Goal: Task Accomplishment & Management: Use online tool/utility

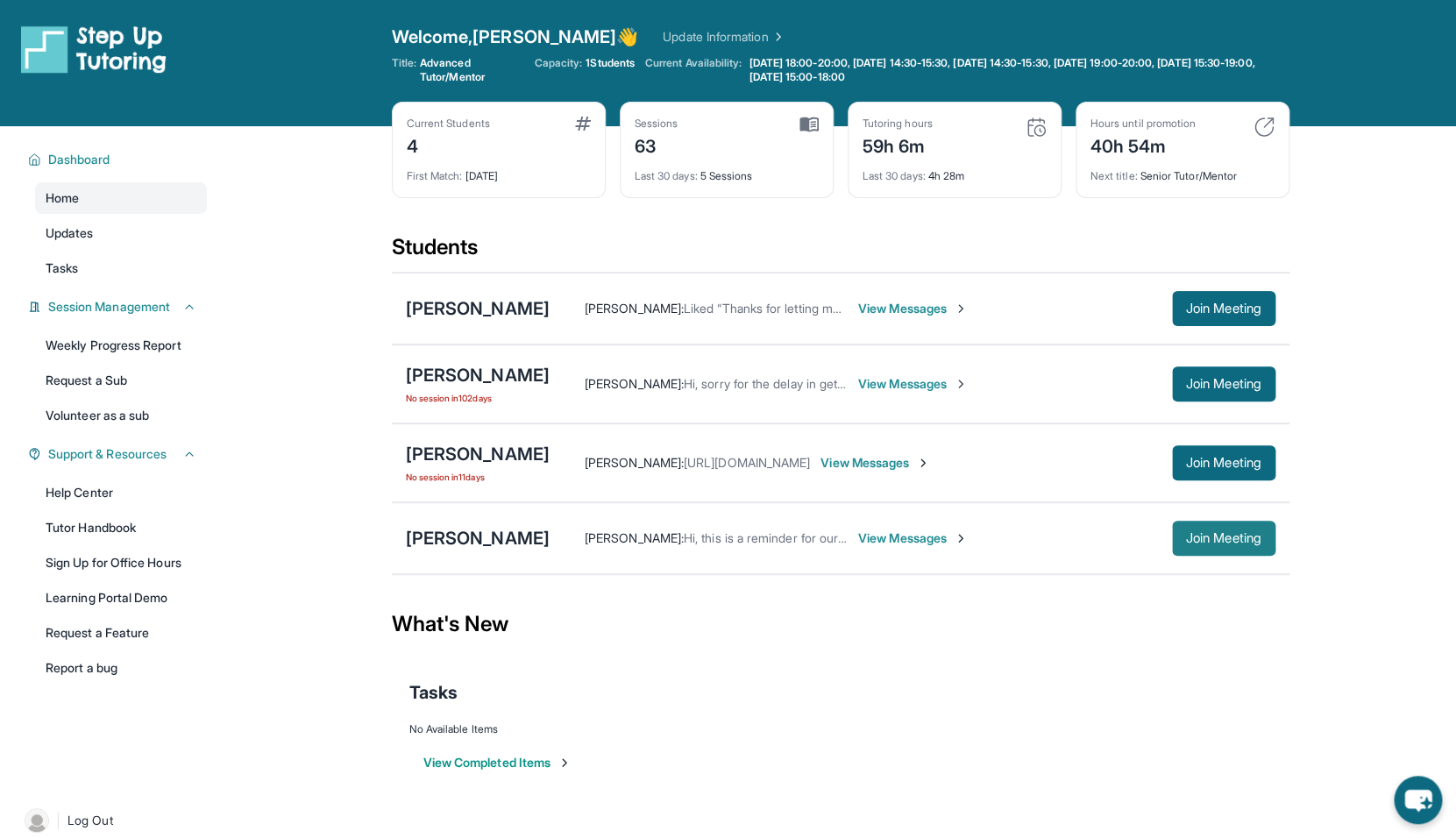
click at [1179, 546] on button "Join Meeting" at bounding box center [1224, 538] width 104 height 35
click at [440, 531] on div "[PERSON_NAME]" at bounding box center [477, 538] width 144 height 25
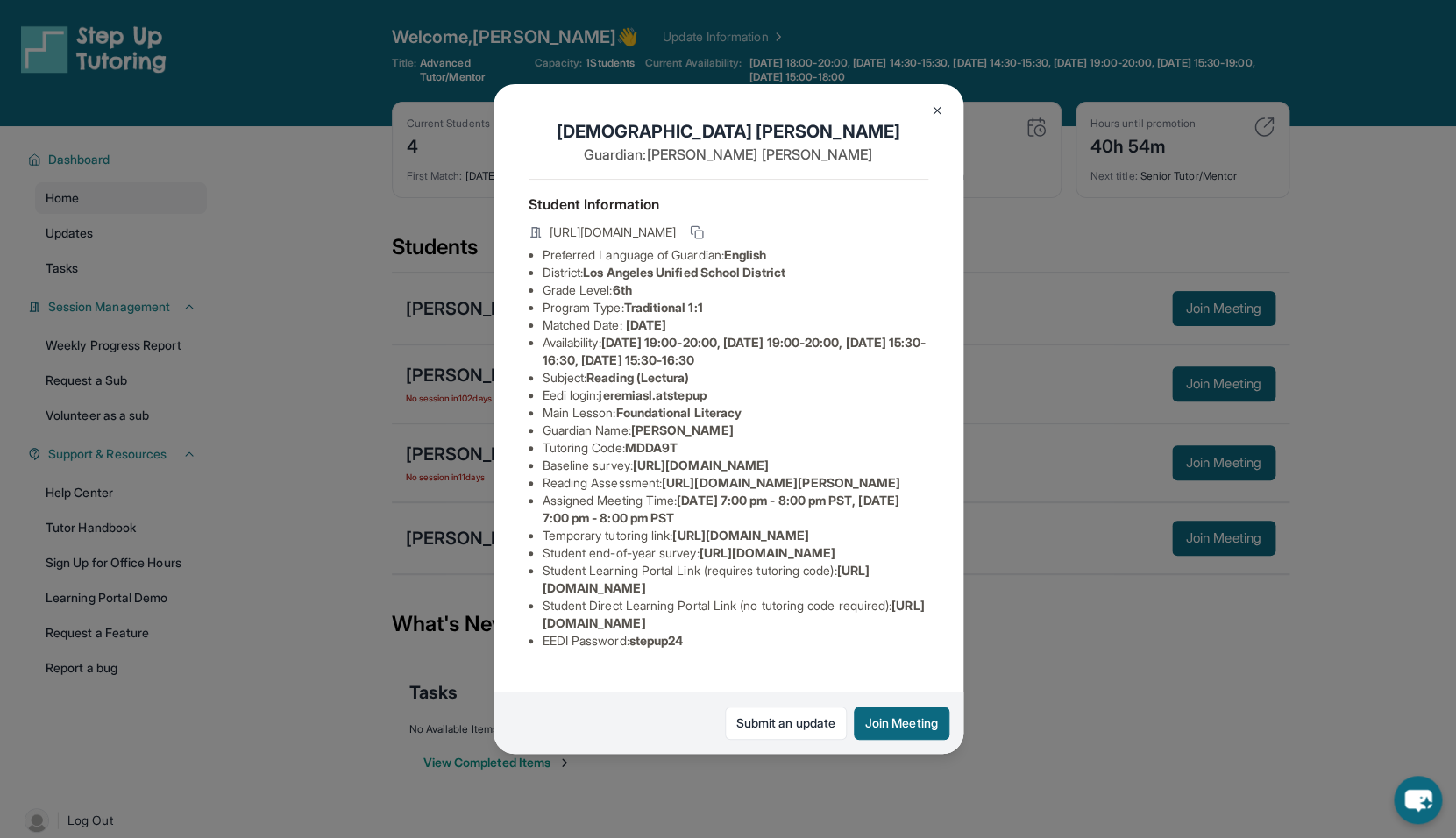
scroll to position [130, 0]
click at [1002, 293] on div "Jeremias Lopez Guardian: Mayra Martinez Student Information https://student-por…" at bounding box center [728, 419] width 1456 height 838
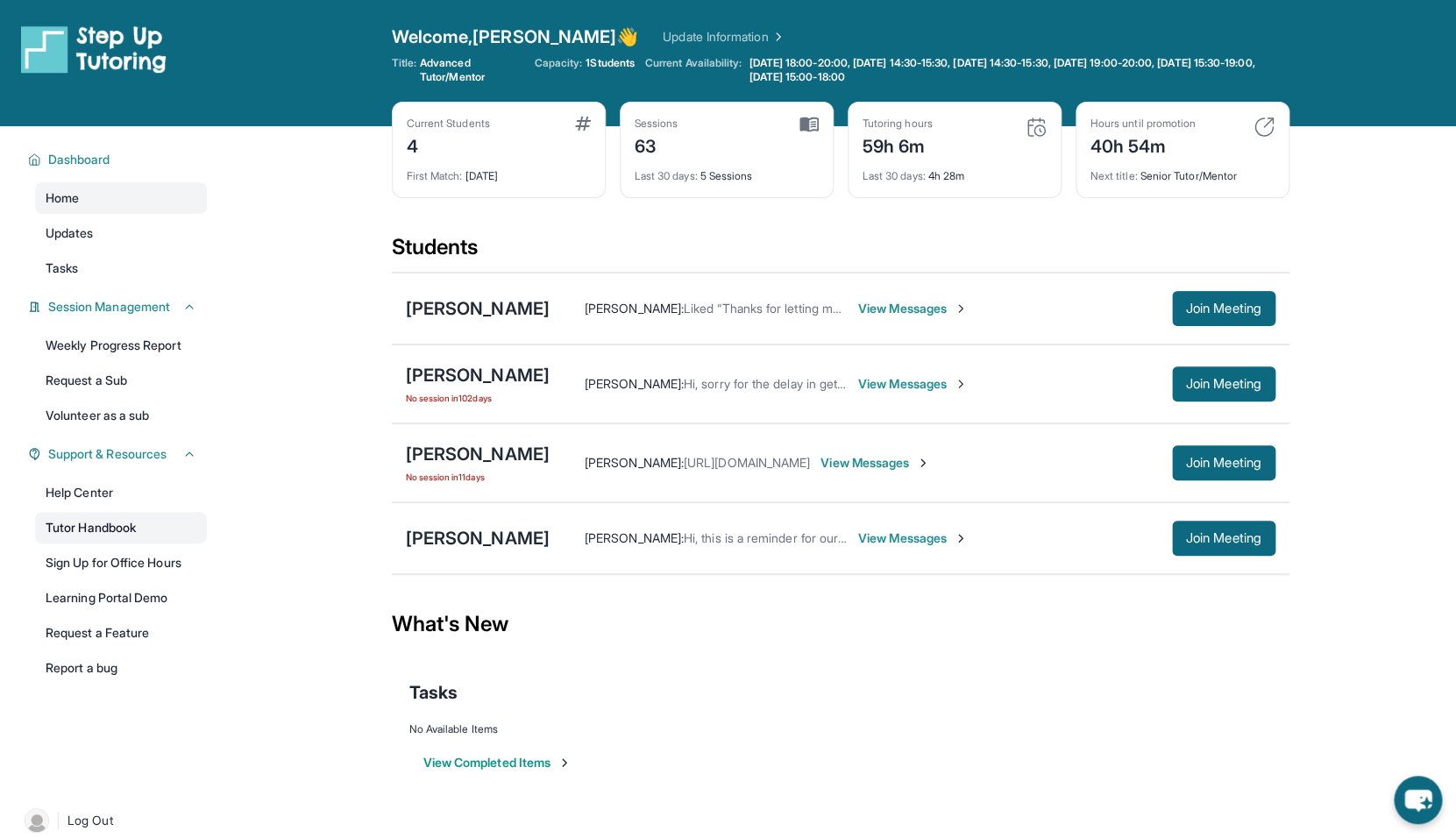
click at [136, 519] on link "Tutor Handbook" at bounding box center [121, 528] width 171 height 31
click at [132, 491] on link "Help Center" at bounding box center [121, 492] width 171 height 31
click at [930, 464] on span "View Messages" at bounding box center [875, 463] width 110 height 17
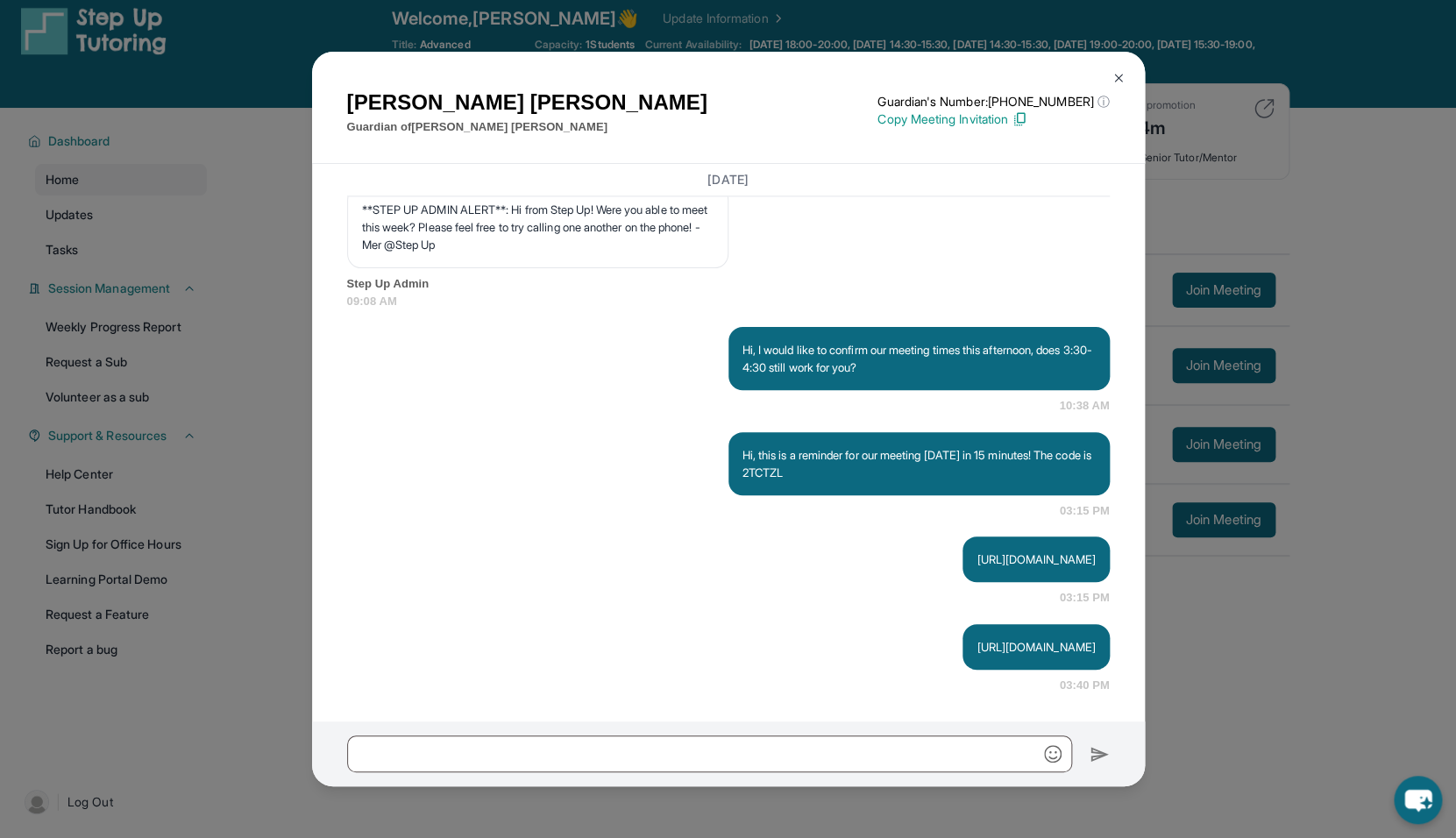
scroll to position [20, 0]
drag, startPoint x: 971, startPoint y: 648, endPoint x: 743, endPoint y: 608, distance: 231.5
click at [976, 638] on p "[URL][DOMAIN_NAME]" at bounding box center [1035, 647] width 118 height 17
copy p "[URL][DOMAIN_NAME]"
click at [980, 638] on p "[URL][DOMAIN_NAME]" at bounding box center [1035, 647] width 118 height 17
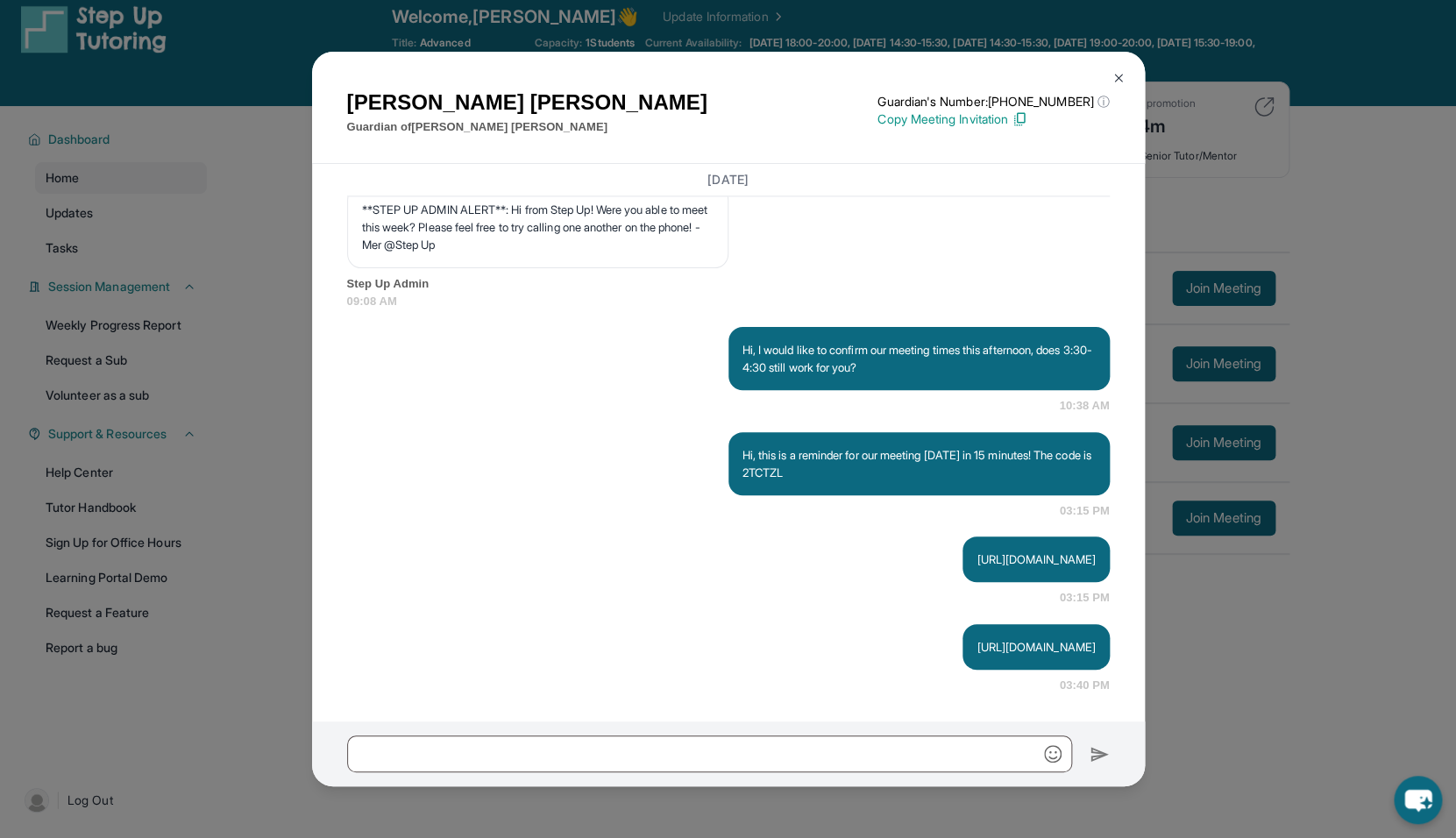
click at [1205, 619] on div "Beatriz Herrera Guardian of Nehemias Hernandez Guardian's Number: +12137881611 …" at bounding box center [728, 419] width 1456 height 838
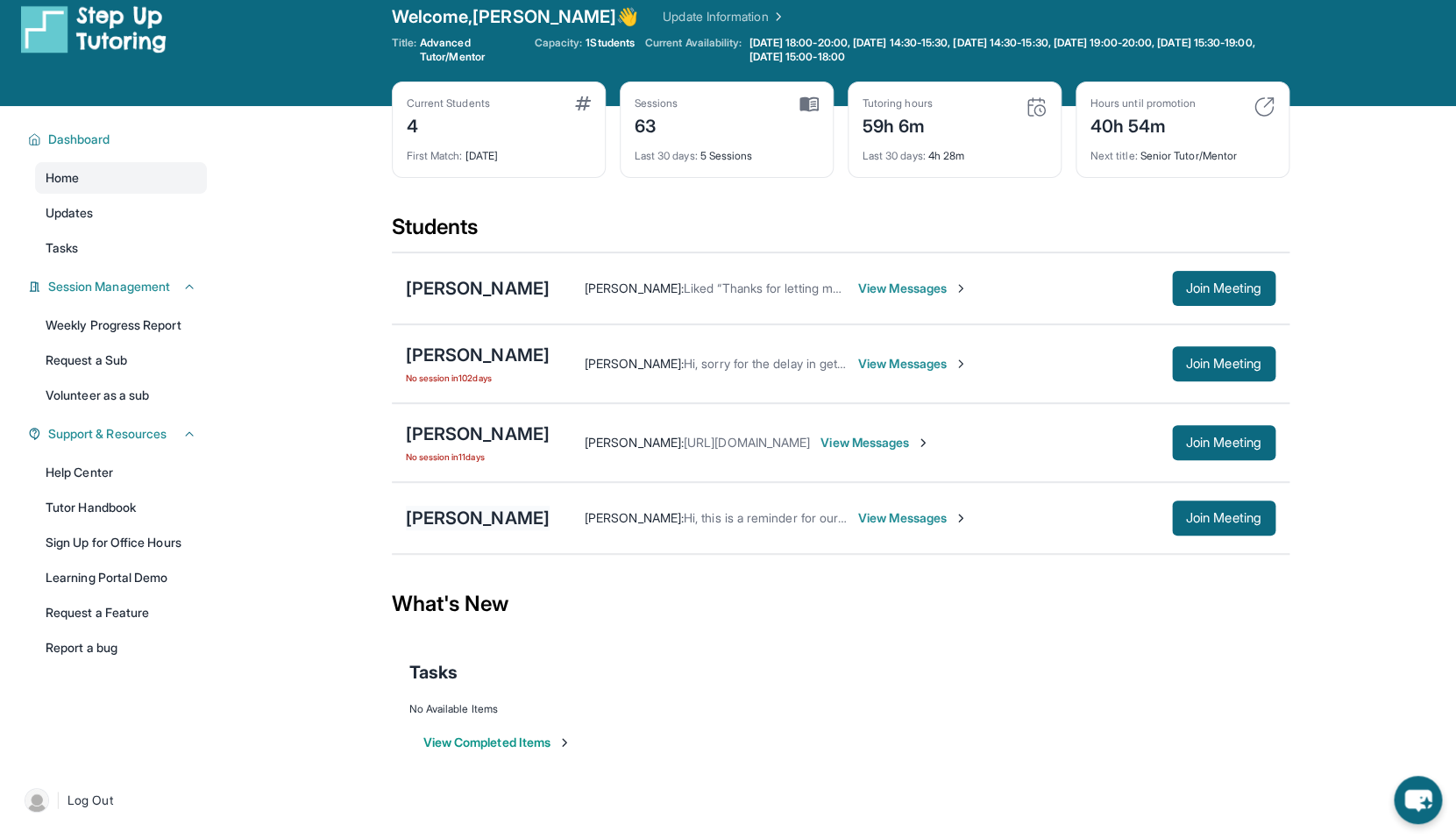
click at [470, 513] on div "[PERSON_NAME]" at bounding box center [477, 518] width 144 height 25
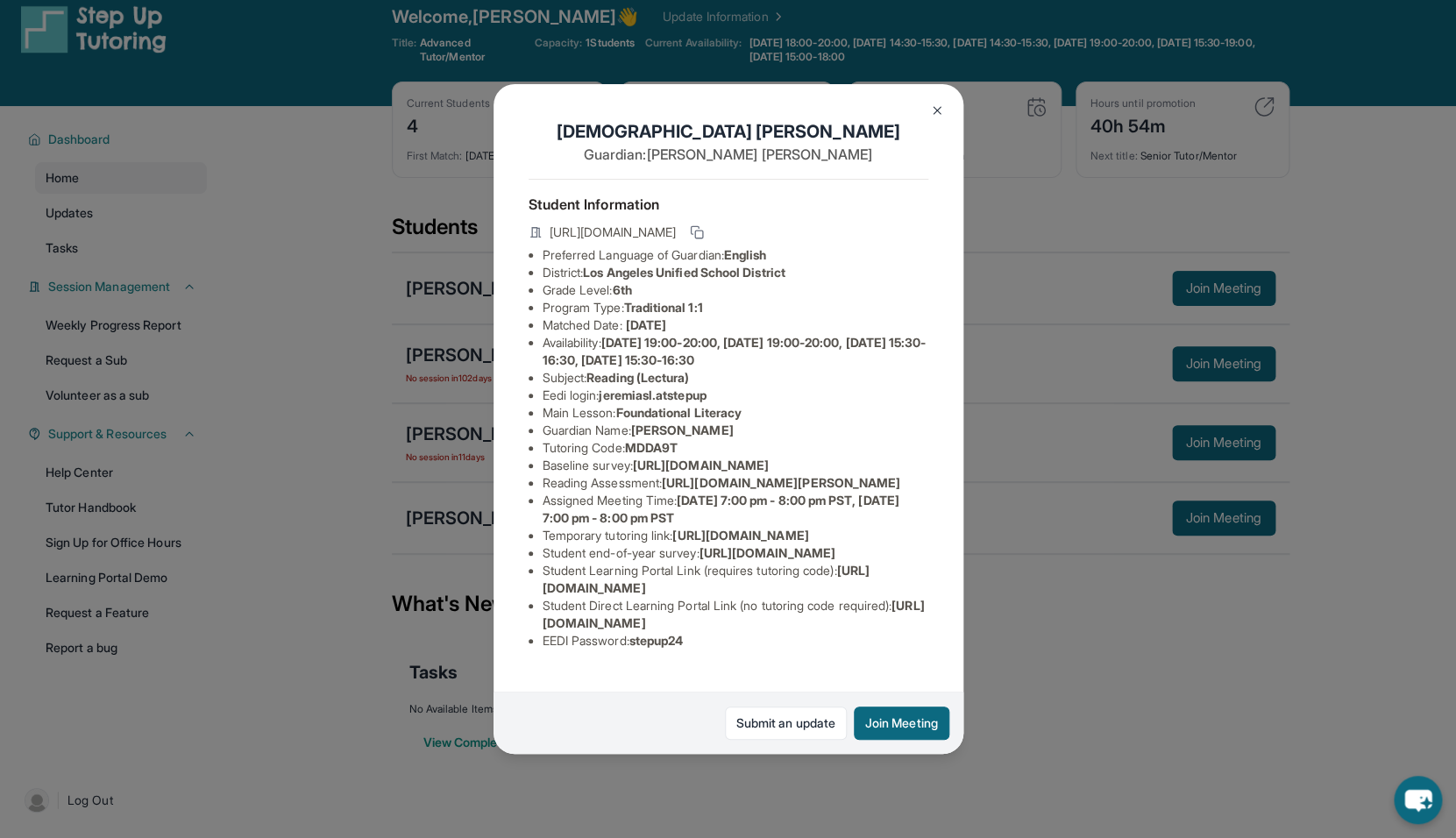
scroll to position [113, 2]
click at [642, 458] on span "[URL][DOMAIN_NAME]" at bounding box center [701, 466] width 136 height 15
drag, startPoint x: 670, startPoint y: 406, endPoint x: 914, endPoint y: 443, distance: 246.8
click at [900, 475] on span "[URL][DOMAIN_NAME][PERSON_NAME][PERSON_NAME]" at bounding box center [781, 483] width 238 height 15
copy span "[URL][DOMAIN_NAME][PERSON_NAME][PERSON_NAME]"
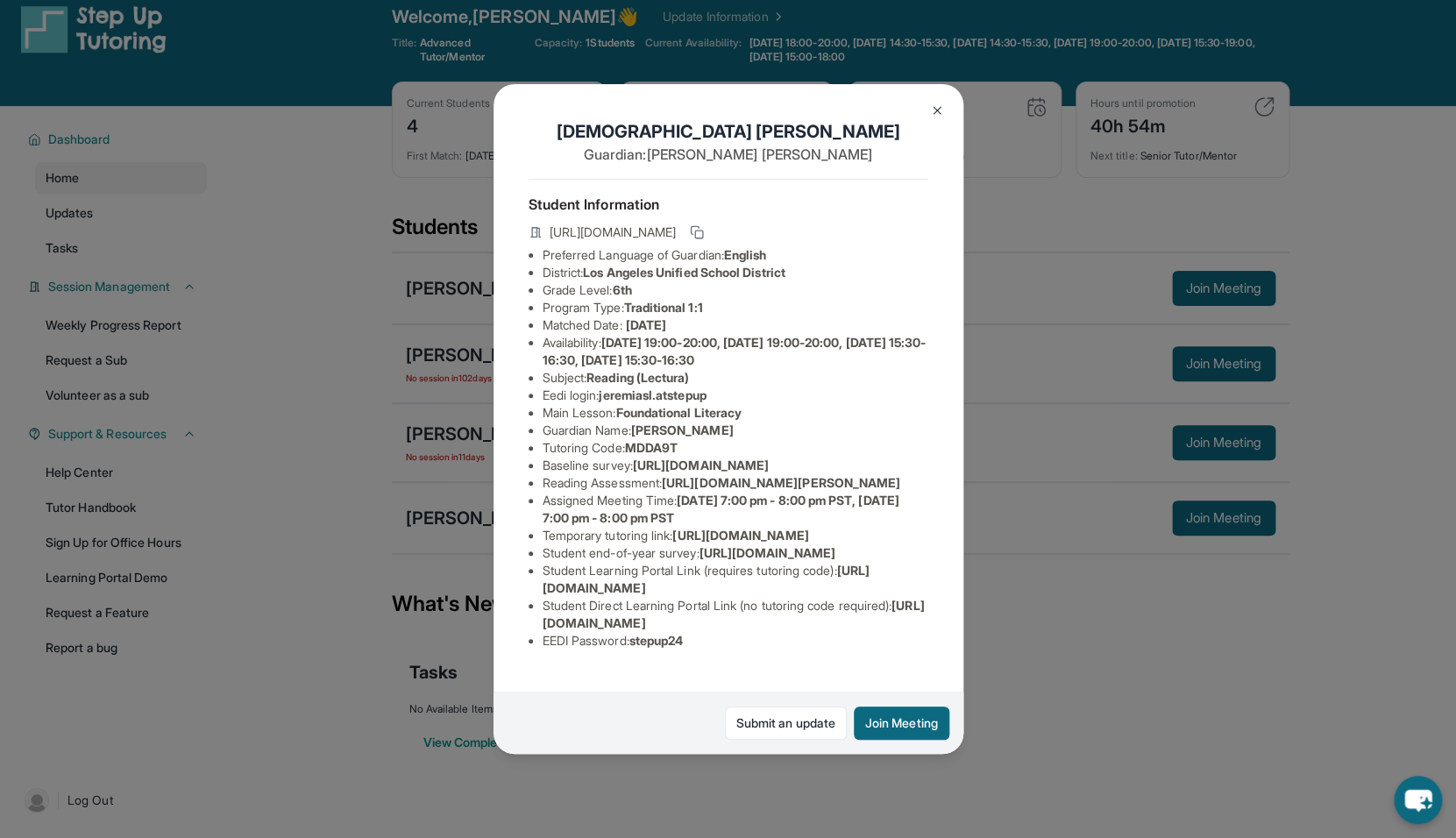
click at [745, 528] on span "[URL][DOMAIN_NAME]" at bounding box center [740, 535] width 136 height 15
click at [1031, 147] on div "[PERSON_NAME] Guardian: [PERSON_NAME] Student Information [URL][DOMAIN_NAME] Pr…" at bounding box center [728, 419] width 1456 height 838
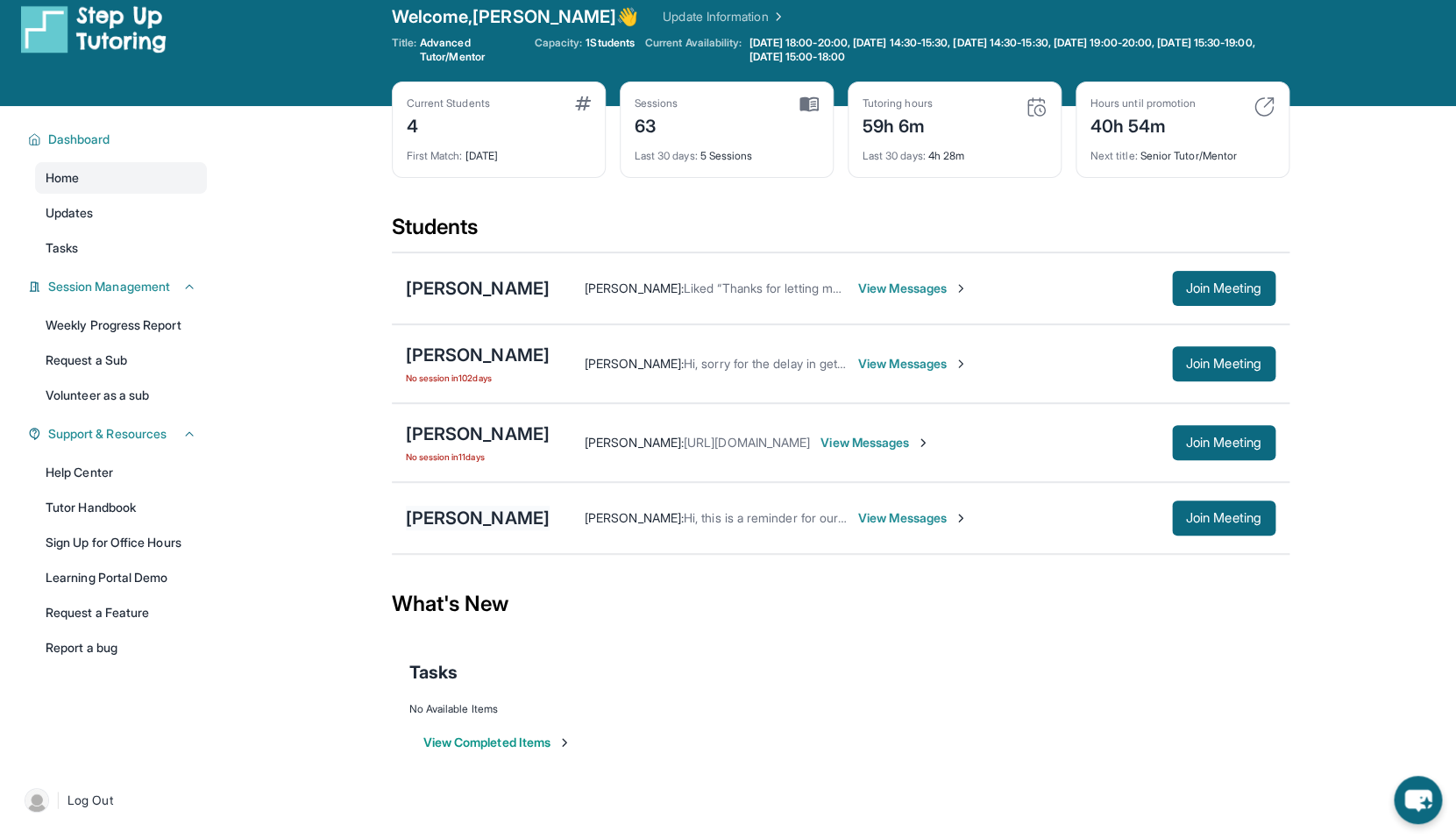
click at [508, 520] on div "[PERSON_NAME]" at bounding box center [477, 518] width 144 height 25
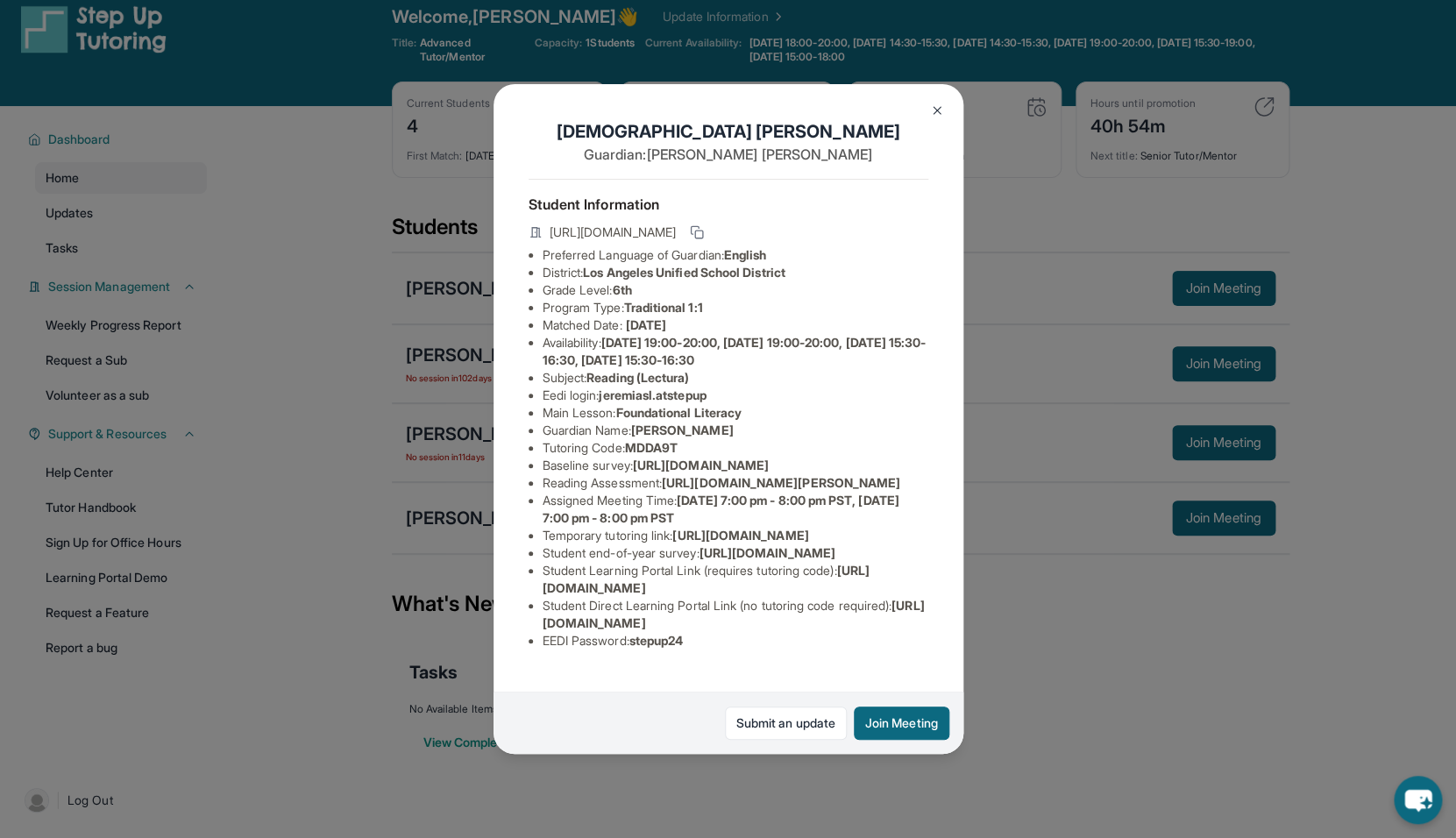
scroll to position [137, 0]
drag, startPoint x: 671, startPoint y: 376, endPoint x: 919, endPoint y: 413, distance: 250.7
click at [919, 474] on li "Reading Assessment : https://fhzml4p6.paperform.co/?id=2024-s8409&name=Jeremias…" at bounding box center [735, 483] width 386 height 17
copy li "[URL][DOMAIN_NAME][PERSON_NAME][PERSON_NAME]"
click at [820, 474] on li "Reading Assessment : https://fhzml4p6.paperform.co/?id=2024-s8409&name=Jeremias…" at bounding box center [735, 483] width 386 height 17
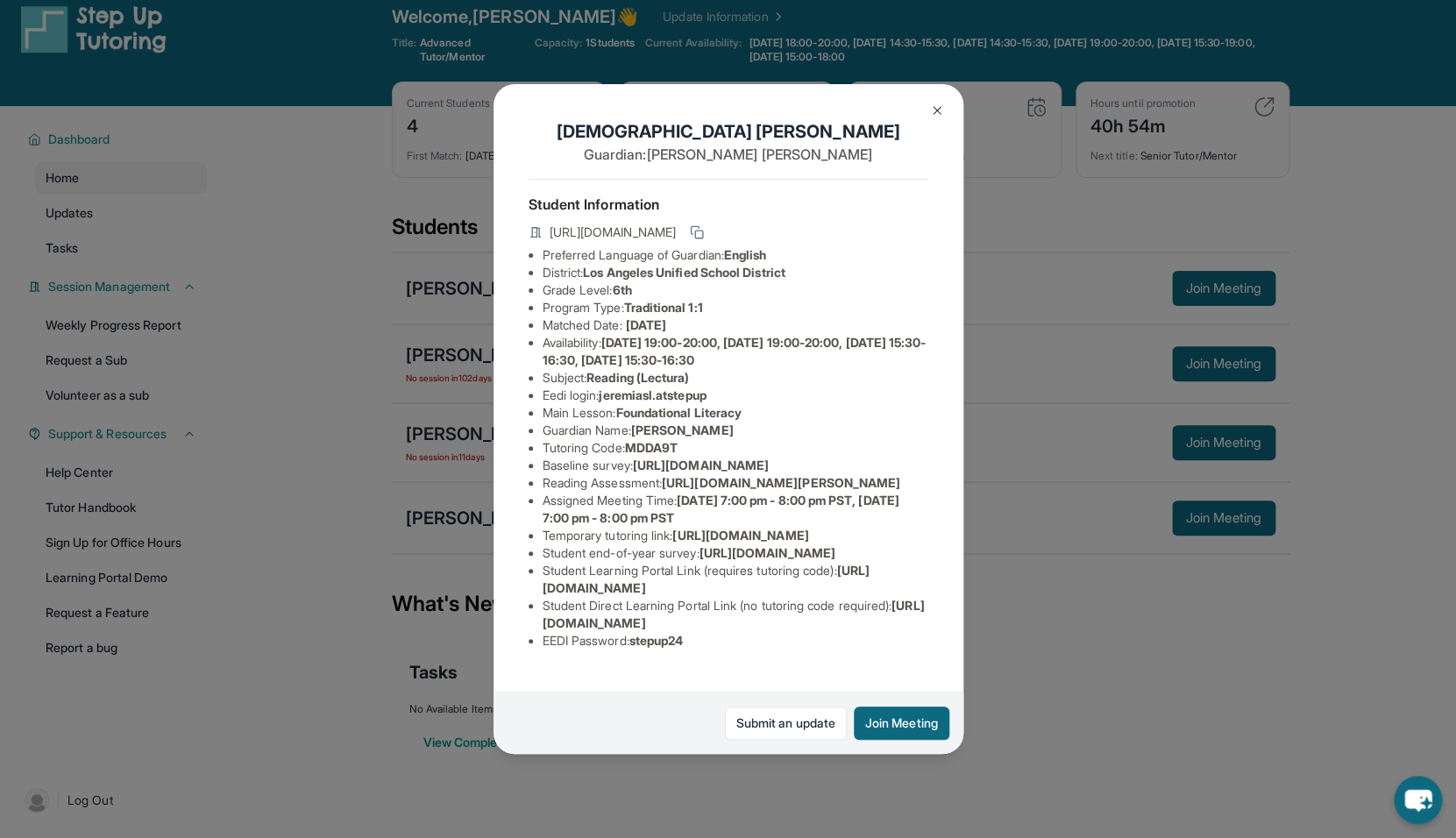
click at [1131, 678] on div "[PERSON_NAME] Guardian: [PERSON_NAME] Student Information [URL][DOMAIN_NAME] Pr…" at bounding box center [728, 419] width 1456 height 838
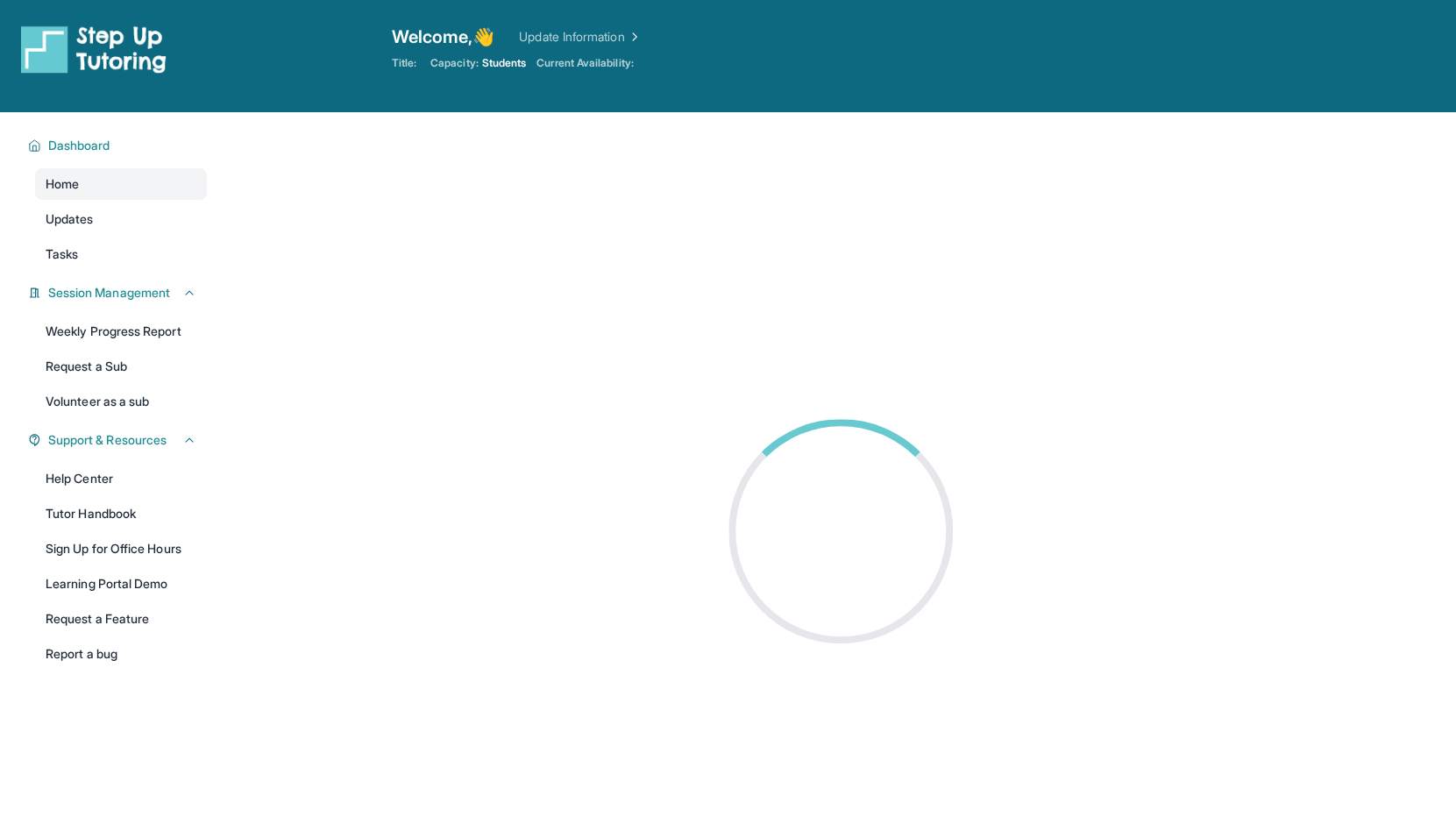
scroll to position [20, 0]
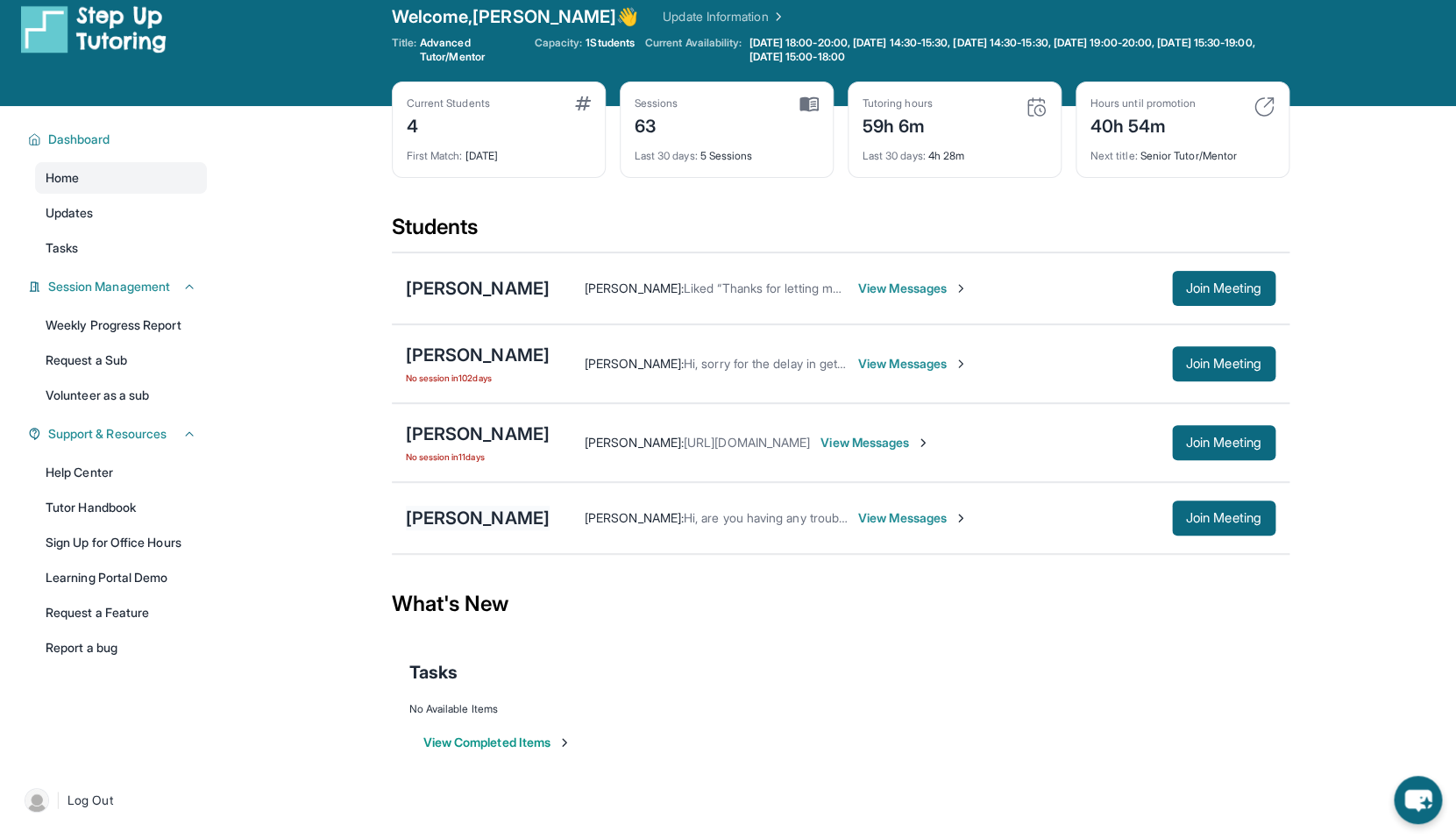
click at [447, 515] on div "[PERSON_NAME]" at bounding box center [477, 518] width 144 height 25
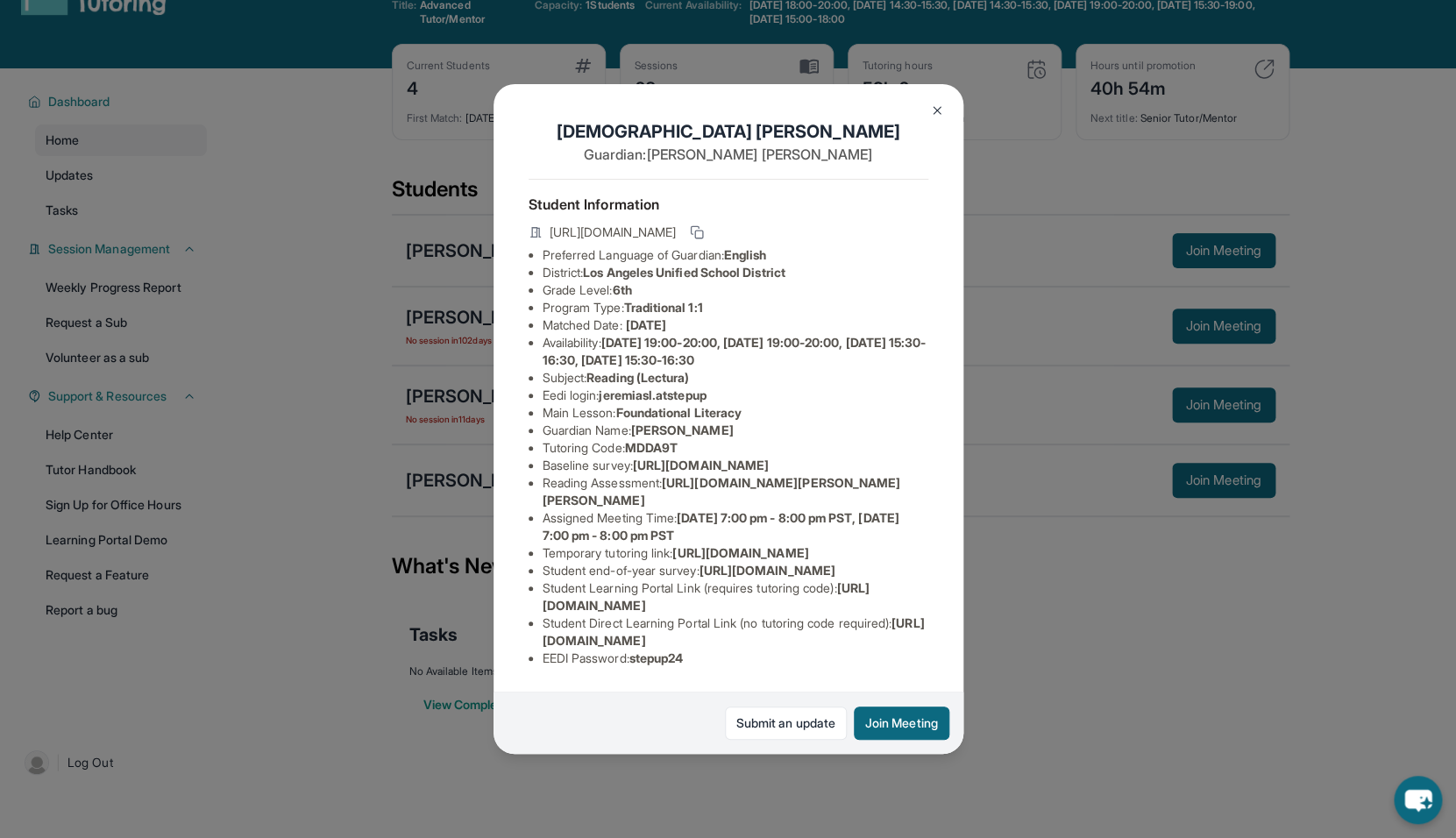
scroll to position [61, 0]
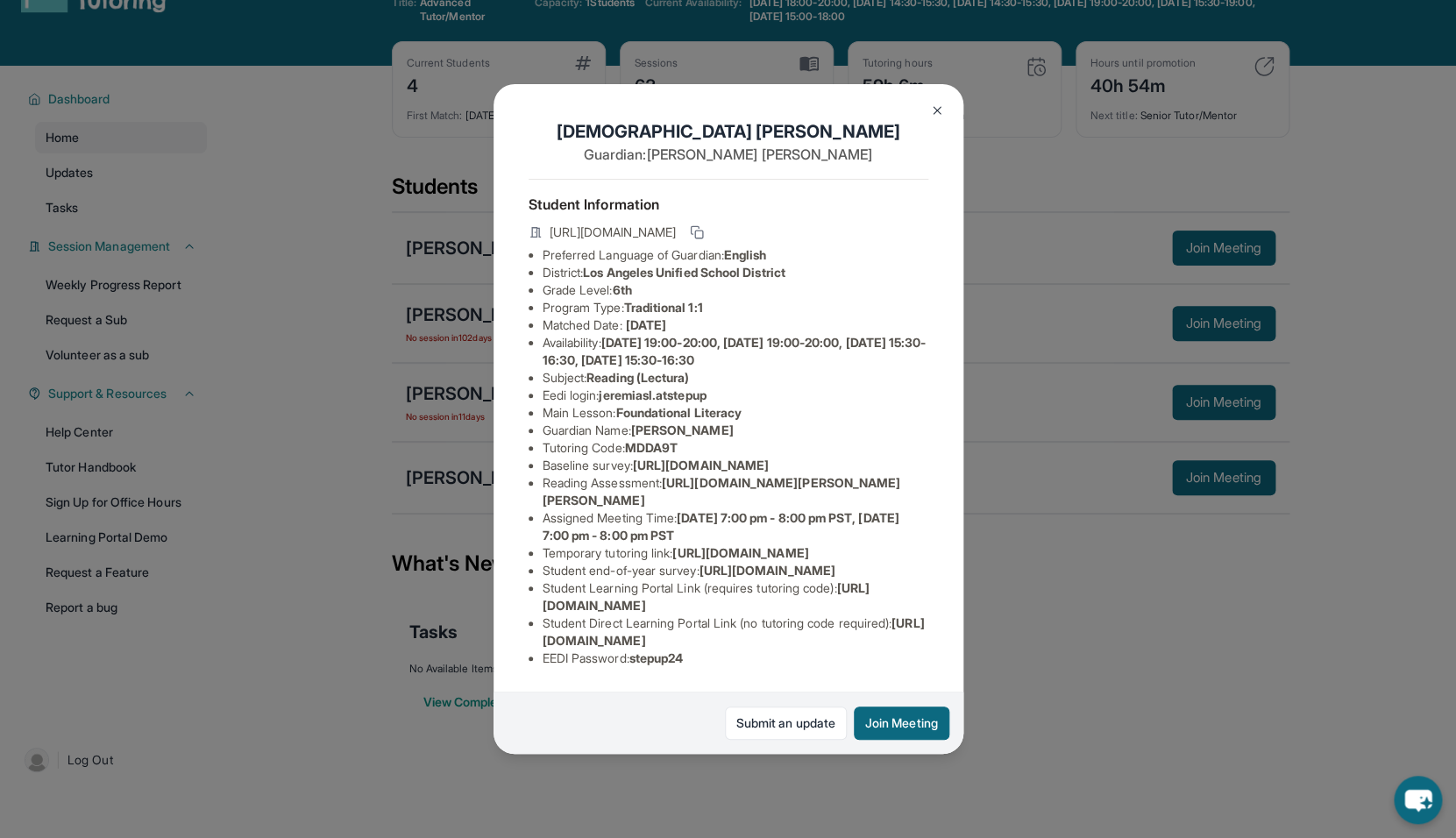
click at [985, 177] on div "[PERSON_NAME] Guardian: [PERSON_NAME] Student Information [URL][DOMAIN_NAME] Pr…" at bounding box center [728, 419] width 1456 height 838
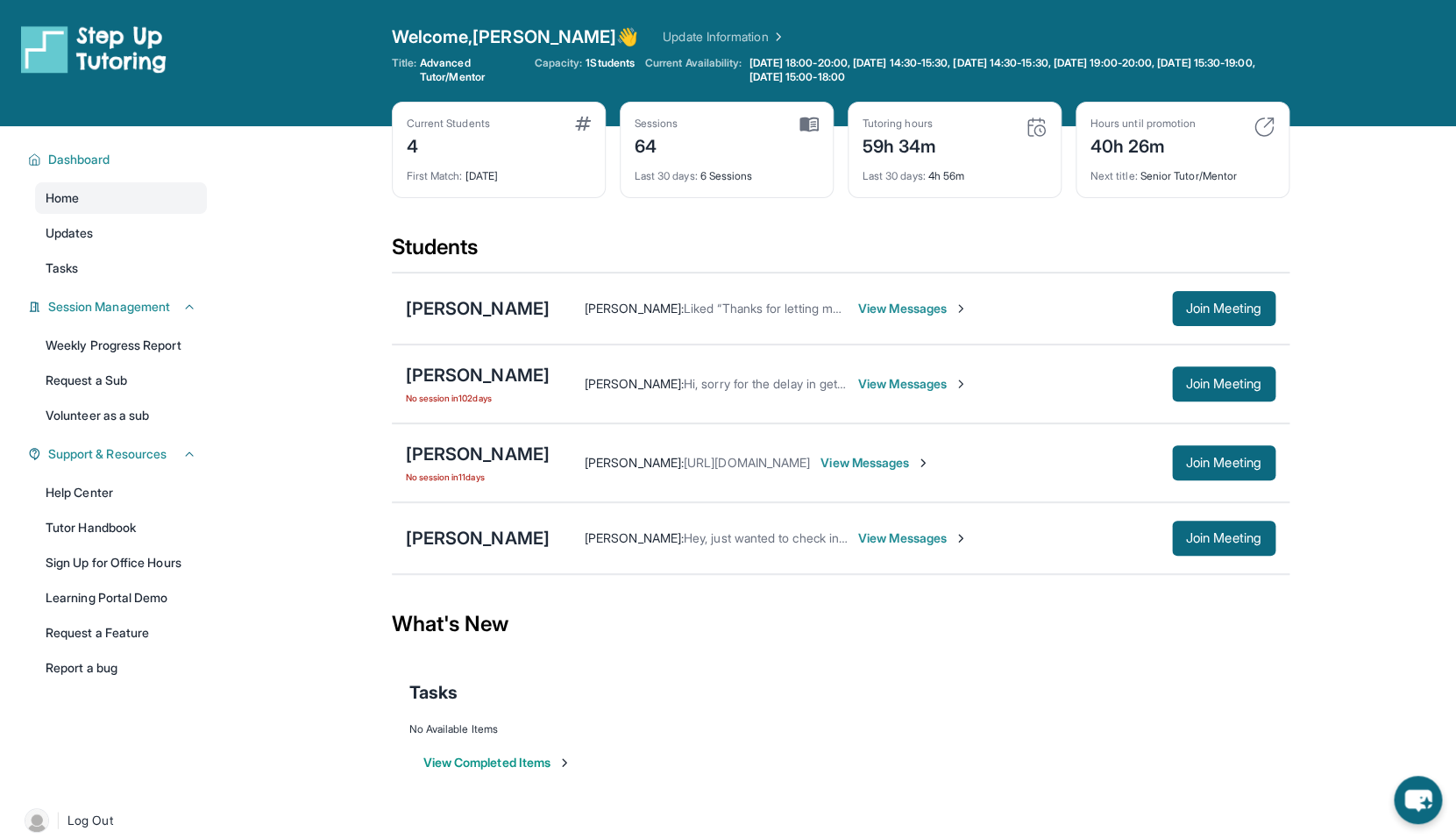
click at [805, 122] on img at bounding box center [809, 124] width 19 height 16
